Goal: Information Seeking & Learning: Understand process/instructions

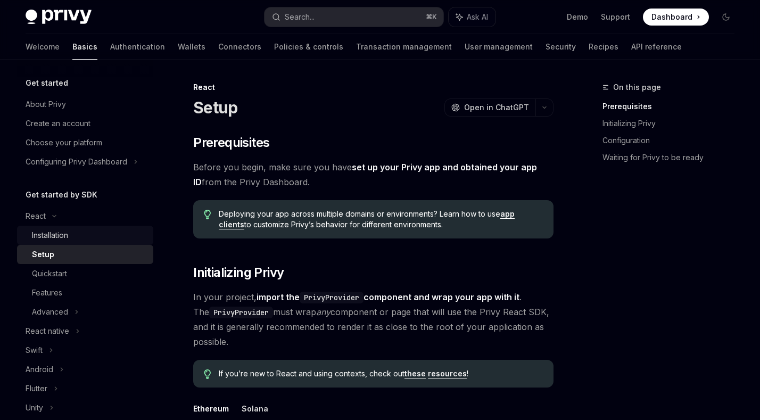
click at [125, 232] on div "Installation" at bounding box center [89, 235] width 115 height 13
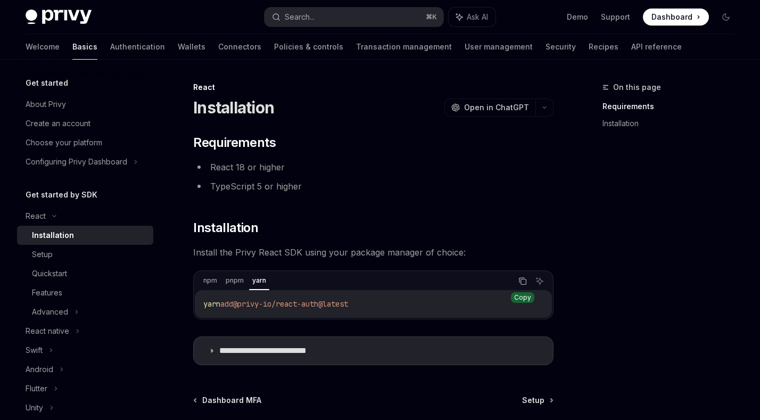
click at [522, 282] on icon "Copy the contents from the code block" at bounding box center [523, 281] width 9 height 9
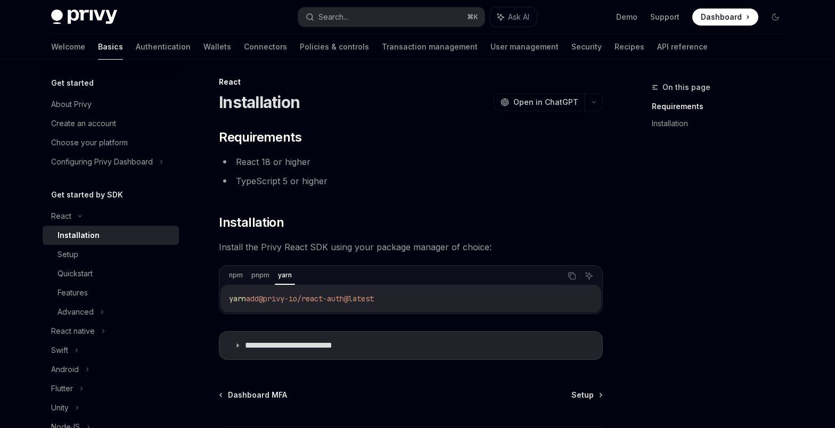
scroll to position [95, 0]
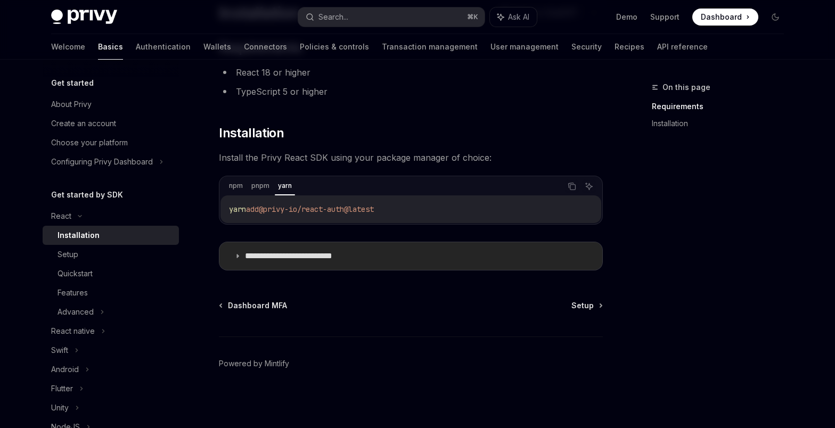
click at [394, 259] on summary "**********" at bounding box center [410, 256] width 383 height 28
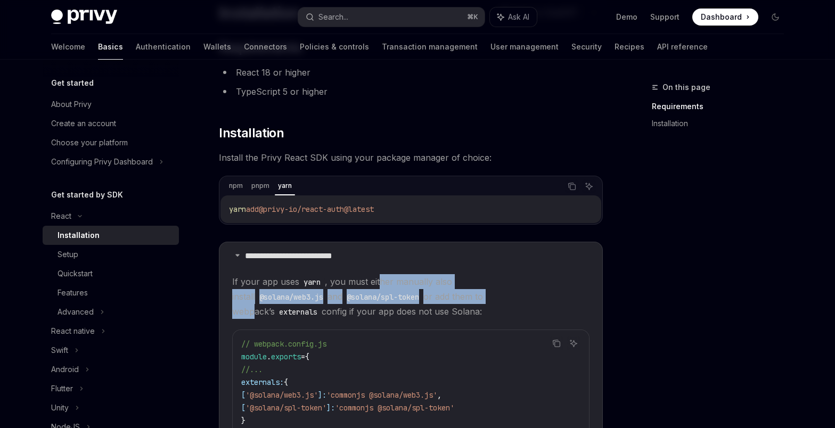
drag, startPoint x: 386, startPoint y: 291, endPoint x: 401, endPoint y: 302, distance: 18.6
click at [399, 300] on span "If your app uses yarn , you must either manually also install @solana/web3.js a…" at bounding box center [410, 296] width 357 height 45
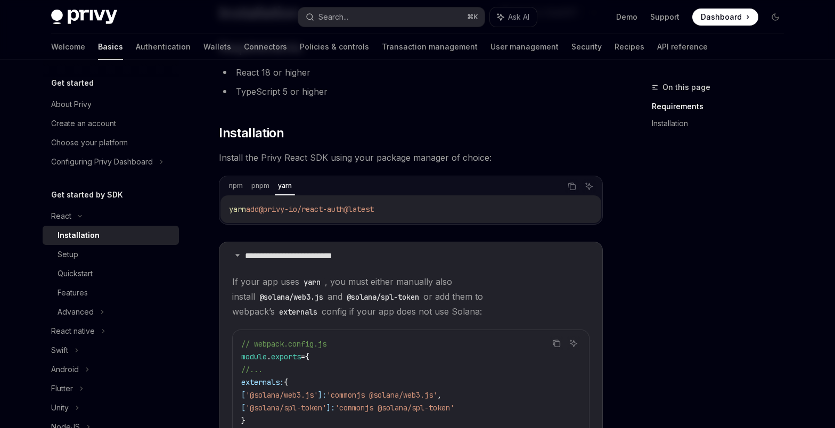
click at [403, 303] on span "If your app uses yarn , you must either manually also install @solana/web3.js a…" at bounding box center [410, 296] width 357 height 45
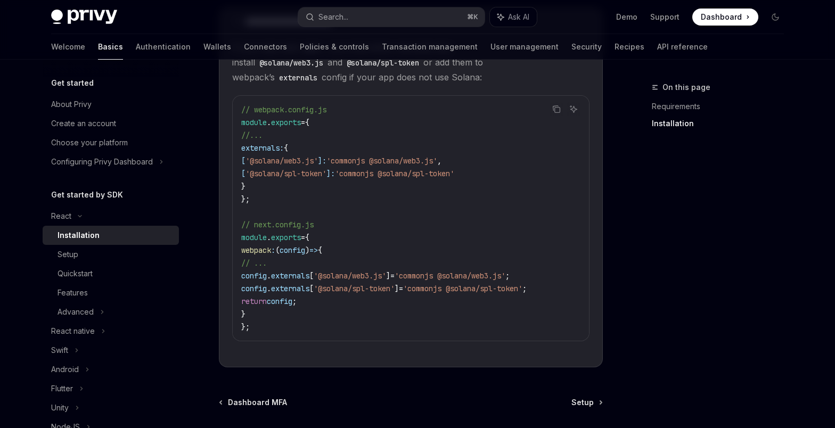
scroll to position [413, 0]
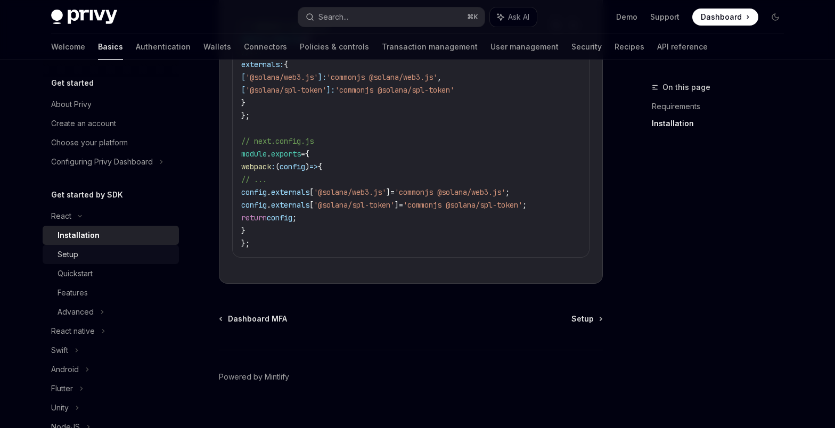
click at [102, 261] on link "Setup" at bounding box center [111, 254] width 136 height 19
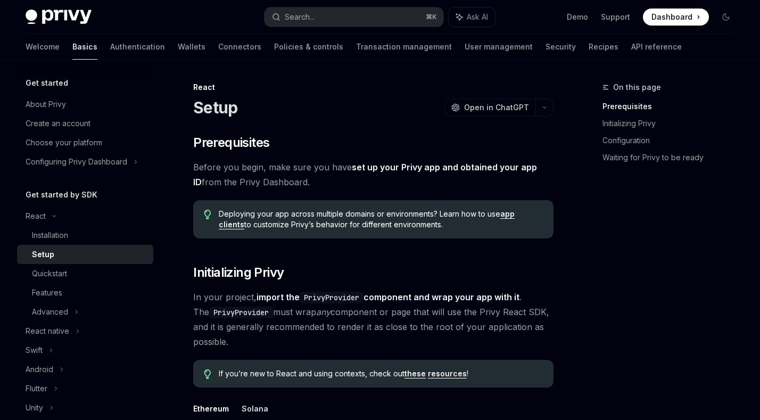
type textarea "*"
click at [81, 237] on div "Installation" at bounding box center [89, 235] width 115 height 13
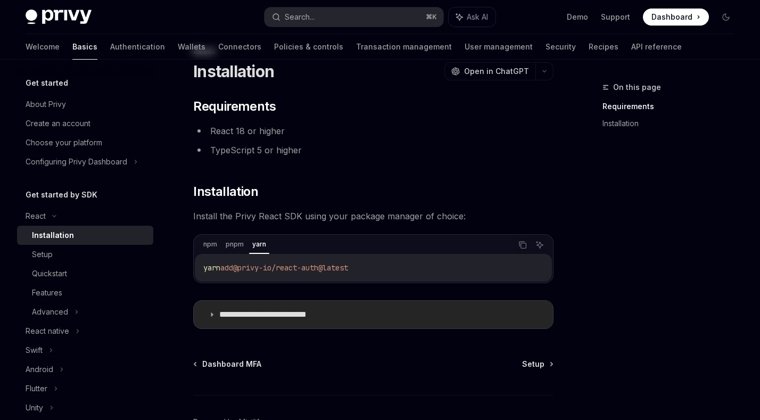
scroll to position [103, 0]
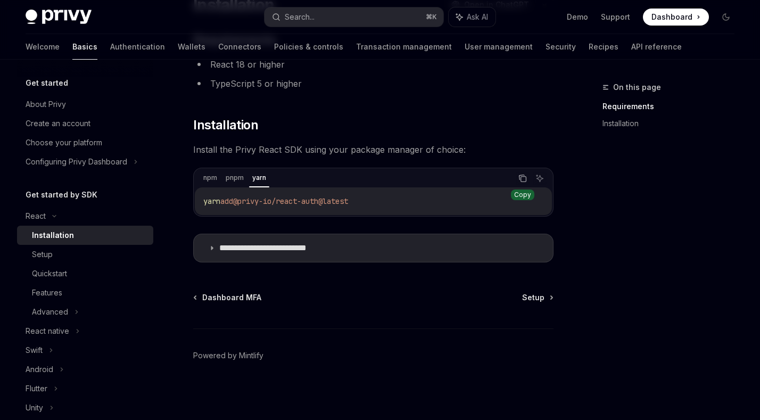
click at [525, 179] on icon "Copy the contents from the code block" at bounding box center [523, 178] width 9 height 9
click at [113, 248] on link "Setup" at bounding box center [85, 254] width 136 height 19
type textarea "*"
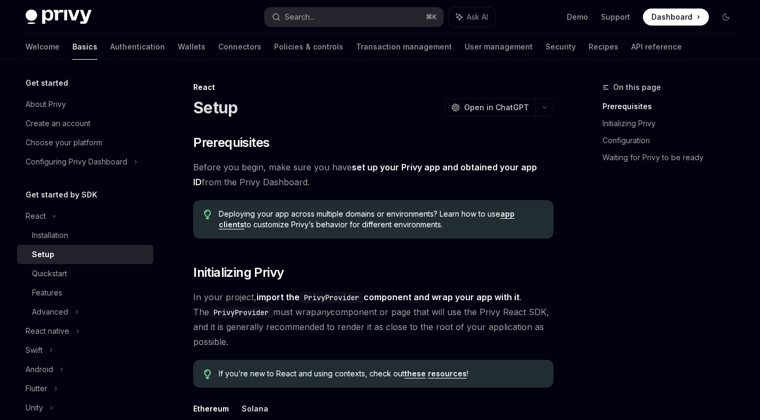
click at [326, 325] on span "In your project, import the PrivyProvider component and wrap your app with it .…" at bounding box center [373, 320] width 360 height 60
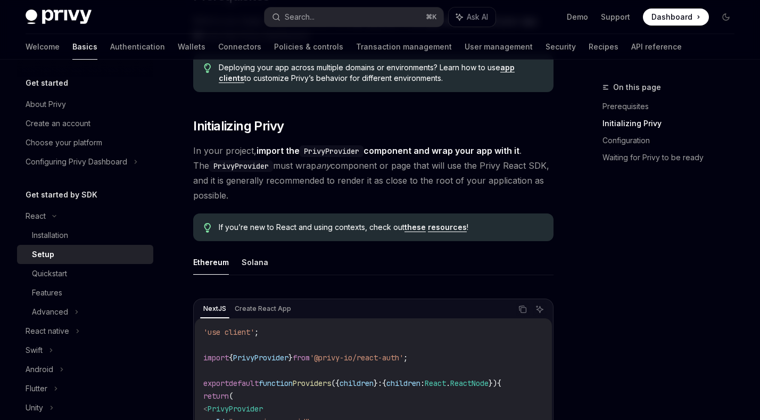
scroll to position [144, 0]
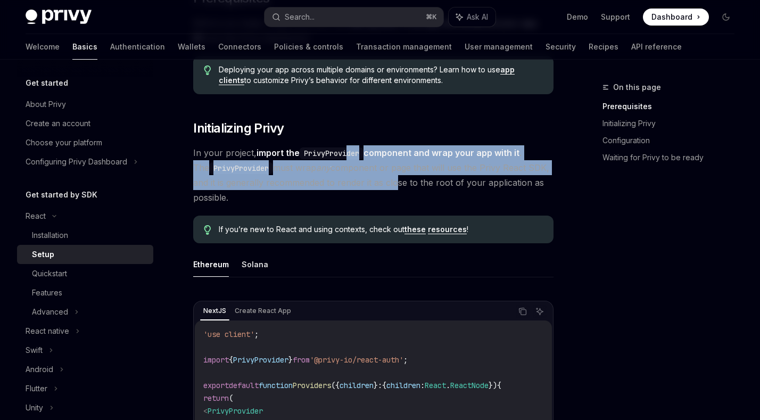
drag, startPoint x: 359, startPoint y: 158, endPoint x: 398, endPoint y: 186, distance: 48.3
click at [396, 186] on span "In your project, import the PrivyProvider component and wrap your app with it .…" at bounding box center [373, 175] width 360 height 60
click at [398, 186] on span "In your project, import the PrivyProvider component and wrap your app with it .…" at bounding box center [373, 175] width 360 height 60
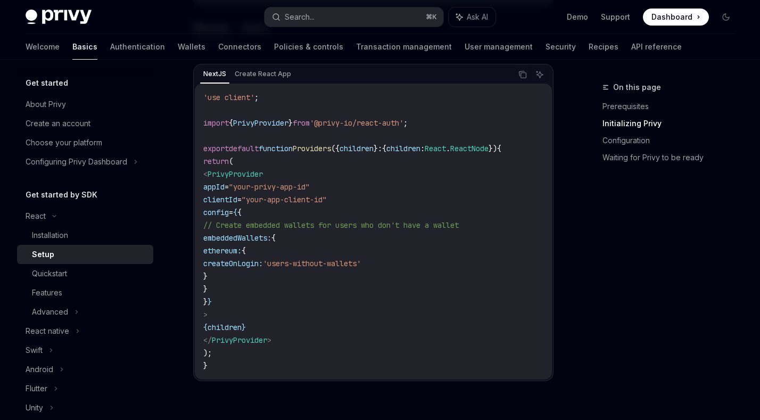
scroll to position [379, 0]
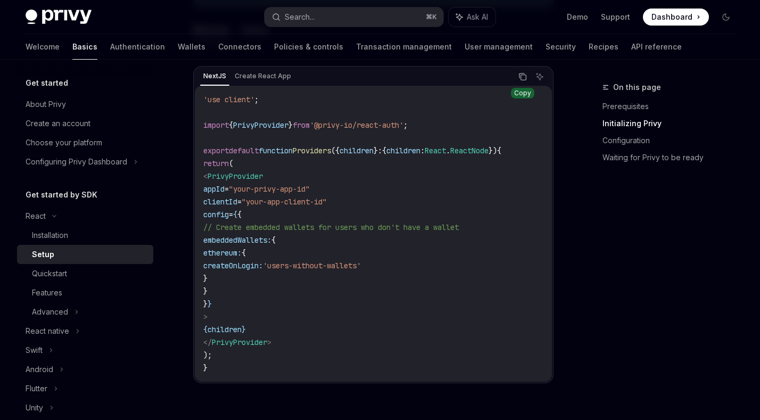
click at [524, 80] on icon "Copy the contents from the code block" at bounding box center [523, 77] width 5 height 5
